Goal: Browse casually: Explore the website without a specific task or goal

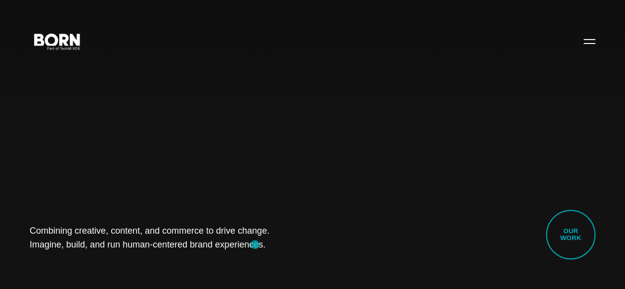
drag, startPoint x: 22, startPoint y: 218, endPoint x: 255, endPoint y: 244, distance: 234.6
click at [255, 244] on div "Combining creative, content, and commerce to drive change. Imagine, build, and …" at bounding box center [312, 144] width 625 height 289
click at [87, 262] on div "Combining creative, content, and commerce to drive change. Imagine, build, and …" at bounding box center [312, 144] width 625 height 289
drag, startPoint x: 24, startPoint y: 220, endPoint x: 242, endPoint y: 245, distance: 219.3
click at [242, 245] on div "Combining creative, content, and commerce to drive change. Imagine, build, and …" at bounding box center [312, 144] width 625 height 289
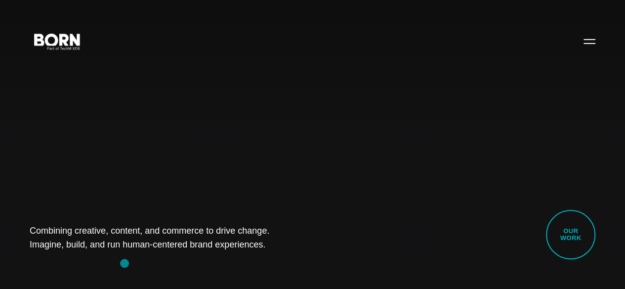
click at [124, 263] on div "Combining creative, content, and commerce to drive change. Imagine, build, and …" at bounding box center [312, 144] width 625 height 289
drag, startPoint x: 35, startPoint y: 217, endPoint x: 248, endPoint y: 251, distance: 215.5
click at [248, 251] on div "Combining creative, content, and commerce to drive change. Imagine, build, and …" at bounding box center [312, 144] width 625 height 289
click at [104, 265] on div "Combining creative, content, and commerce to drive change. Imagine, build, and …" at bounding box center [312, 144] width 625 height 289
drag, startPoint x: 36, startPoint y: 216, endPoint x: 240, endPoint y: 240, distance: 205.4
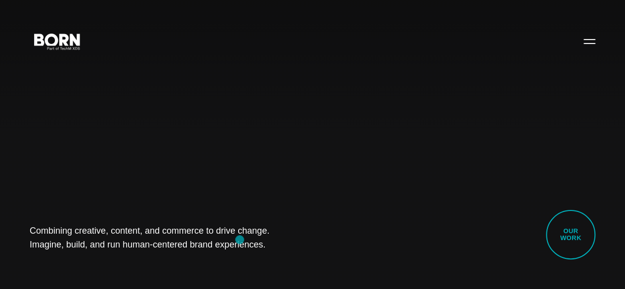
click at [240, 240] on div "Combining creative, content, and commerce to drive change. Imagine, build, and …" at bounding box center [312, 144] width 625 height 289
click at [78, 264] on div "Combining creative, content, and commerce to drive change. Imagine, build, and …" at bounding box center [312, 144] width 625 height 289
drag, startPoint x: 28, startPoint y: 214, endPoint x: 233, endPoint y: 245, distance: 207.8
click at [233, 245] on div "Combining creative, content, and commerce to drive change. Imagine, build, and …" at bounding box center [312, 144] width 625 height 289
click at [111, 270] on div "Combining creative, content, and commerce to drive change. Imagine, build, and …" at bounding box center [312, 144] width 625 height 289
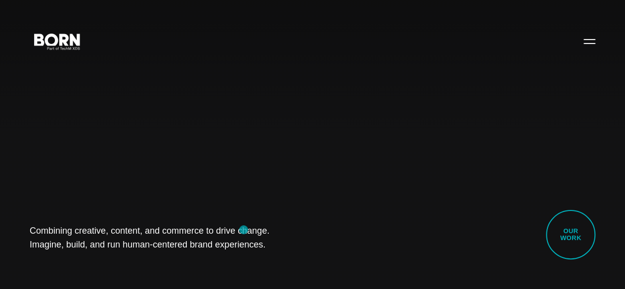
drag, startPoint x: 14, startPoint y: 221, endPoint x: 243, endPoint y: 230, distance: 229.3
click at [243, 230] on div "Combining creative, content, and commerce to drive change. Imagine, build, and …" at bounding box center [312, 144] width 625 height 289
click at [99, 263] on div "Combining creative, content, and commerce to drive change. Imagine, build, and …" at bounding box center [312, 144] width 625 height 289
click at [375, 114] on div "Combining creative, content, and commerce to drive change. Imagine, build, and …" at bounding box center [312, 144] width 625 height 289
click at [360, 126] on div "Combining creative, content, and commerce to drive change. Imagine, build, and …" at bounding box center [312, 144] width 625 height 289
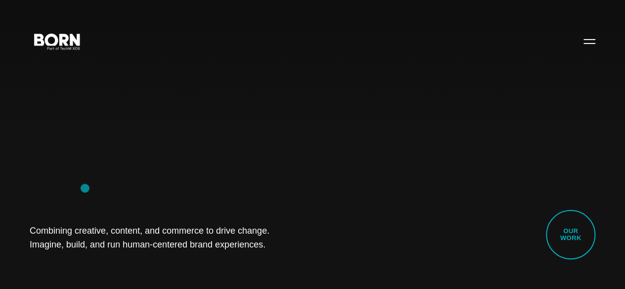
click at [85, 188] on div "Combining creative, content, and commerce to drive change. Imagine, build, and …" at bounding box center [312, 144] width 625 height 289
